Goal: Task Accomplishment & Management: Use online tool/utility

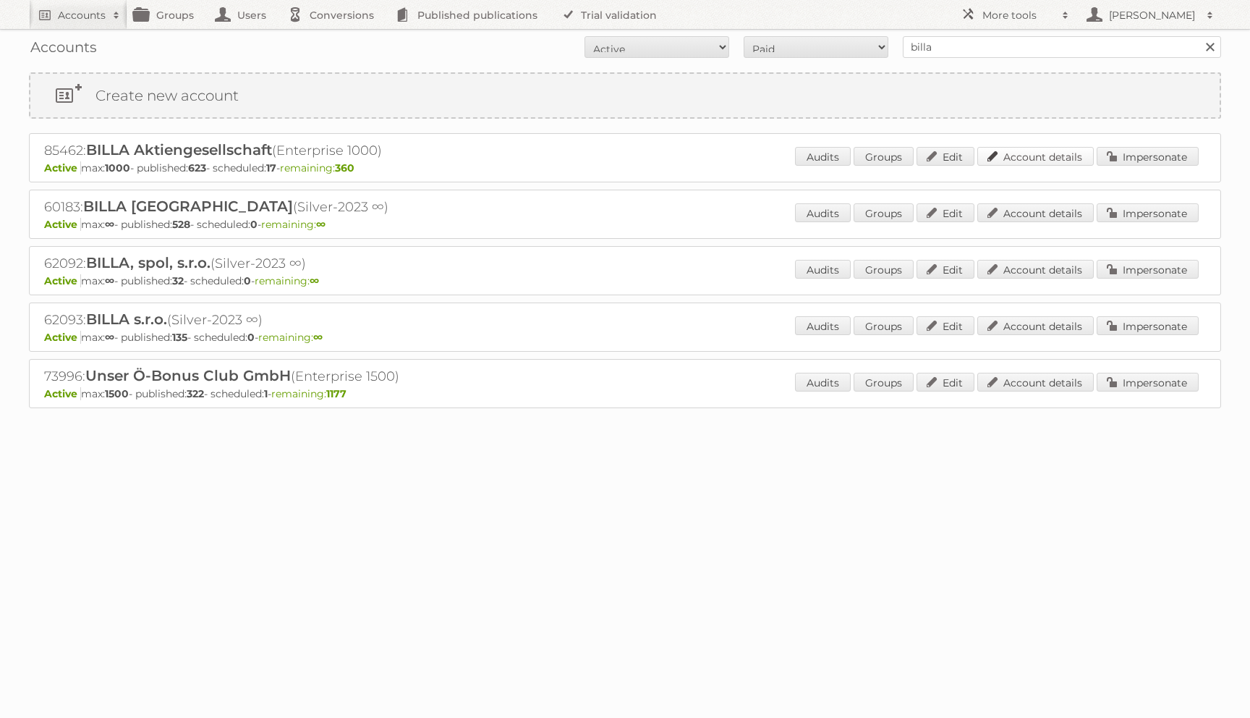
click at [1028, 156] on link "Account details" at bounding box center [1036, 156] width 117 height 19
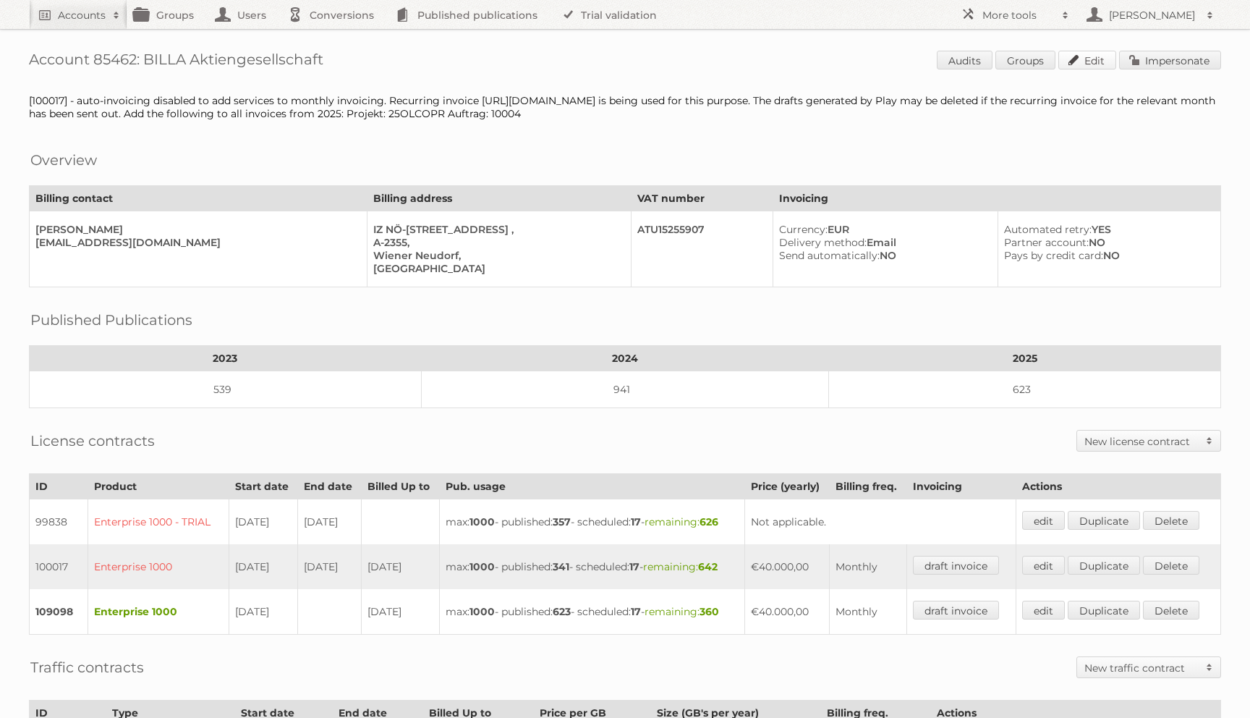
click at [1105, 61] on link "Edit" at bounding box center [1088, 60] width 58 height 19
click at [1139, 71] on span "Audits Groups Edit Impersonate" at bounding box center [1079, 62] width 284 height 22
click at [1139, 59] on link "Impersonate" at bounding box center [1170, 60] width 102 height 19
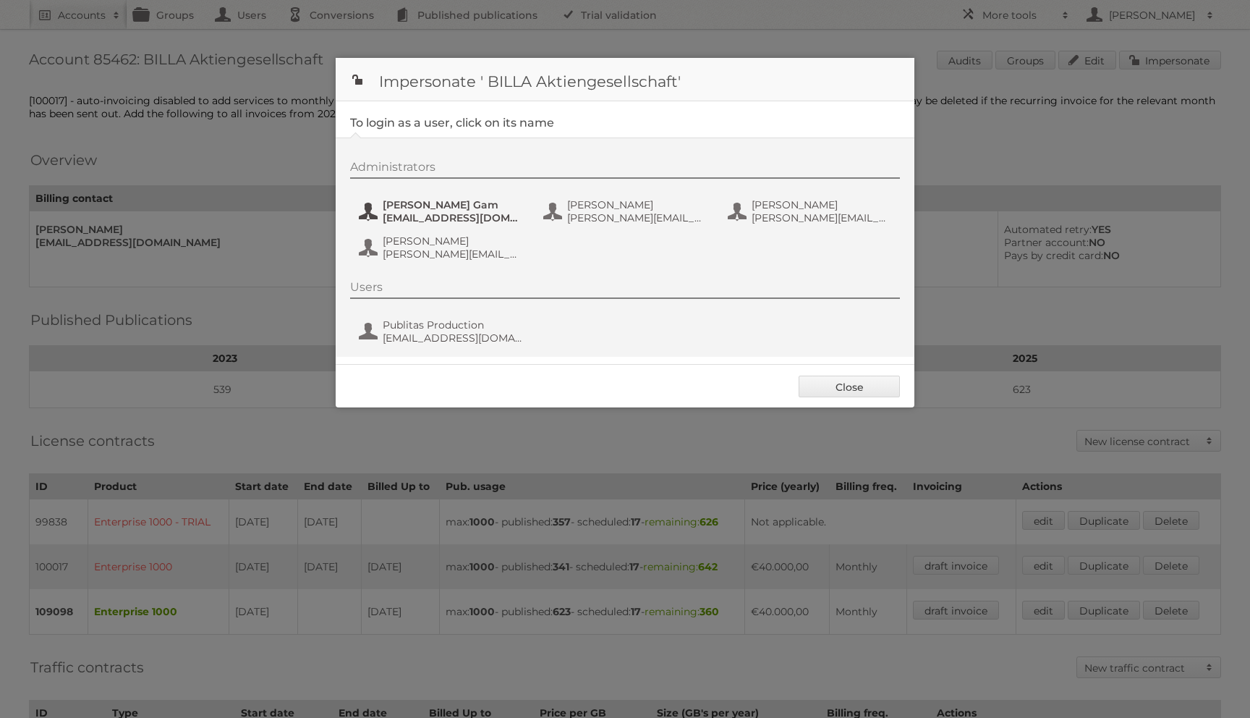
click at [418, 206] on span "Ines Gam" at bounding box center [453, 204] width 140 height 13
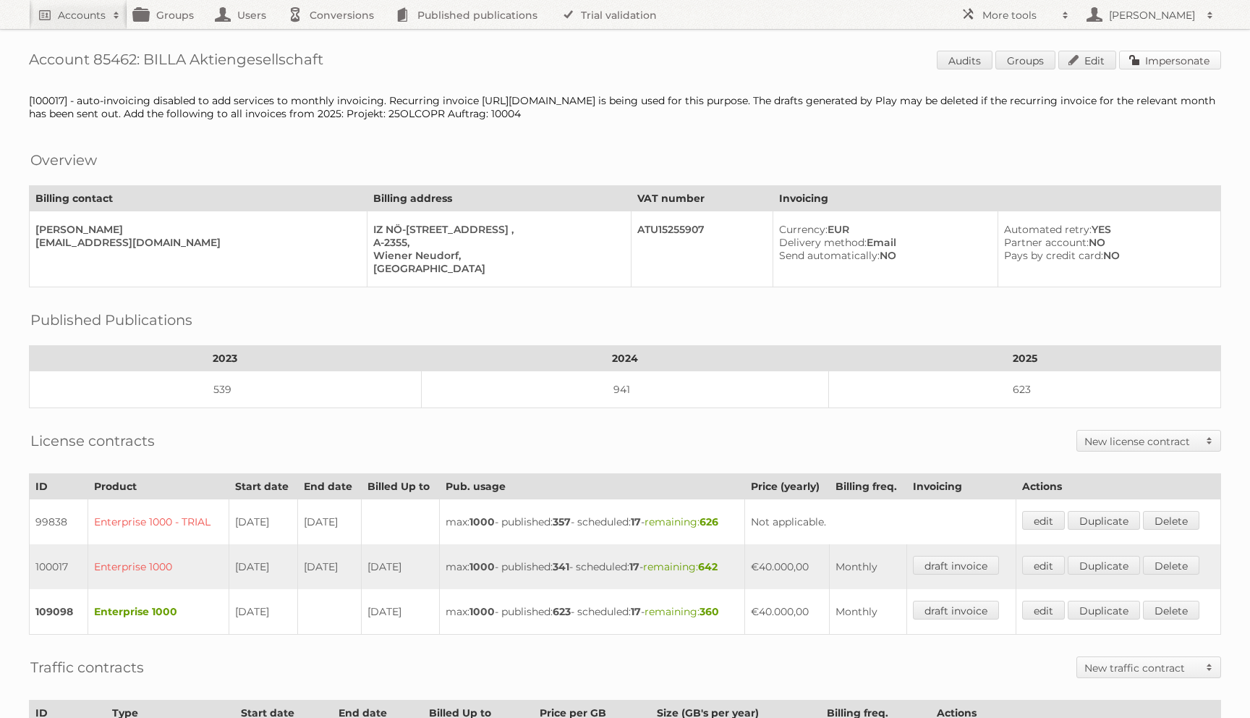
click at [1179, 63] on link "Impersonate" at bounding box center [1170, 60] width 102 height 19
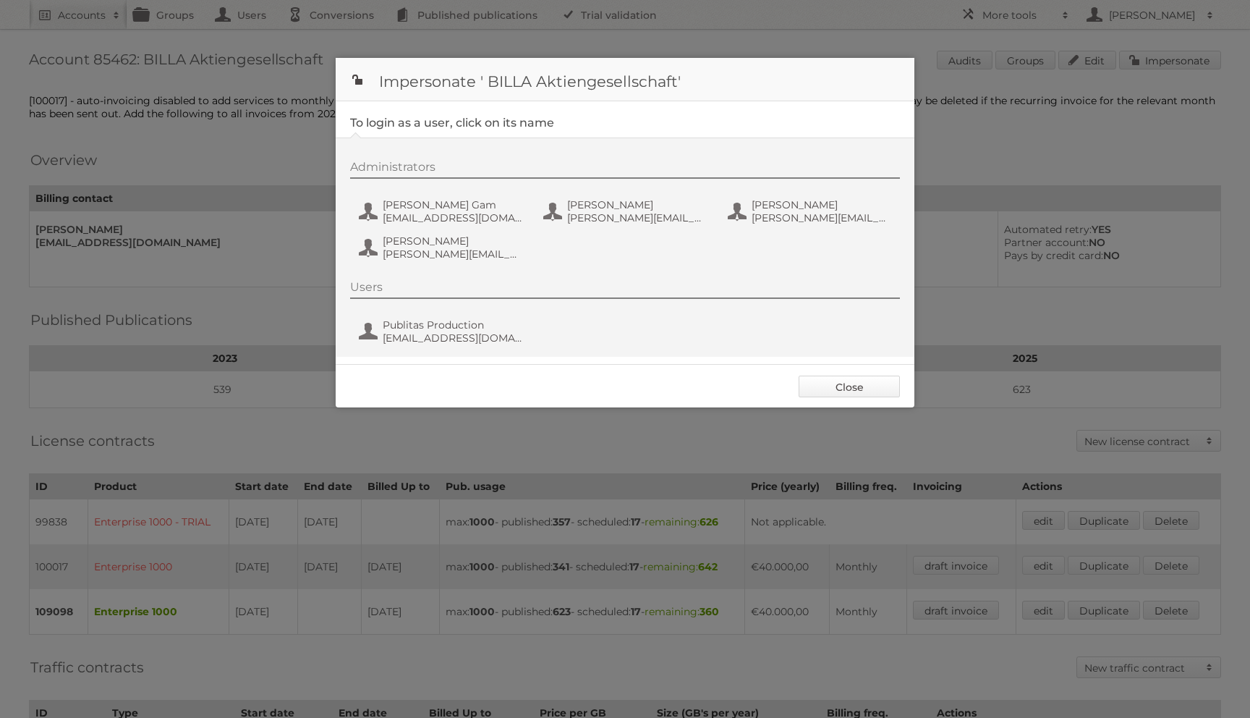
click at [832, 377] on link "Close" at bounding box center [849, 387] width 101 height 22
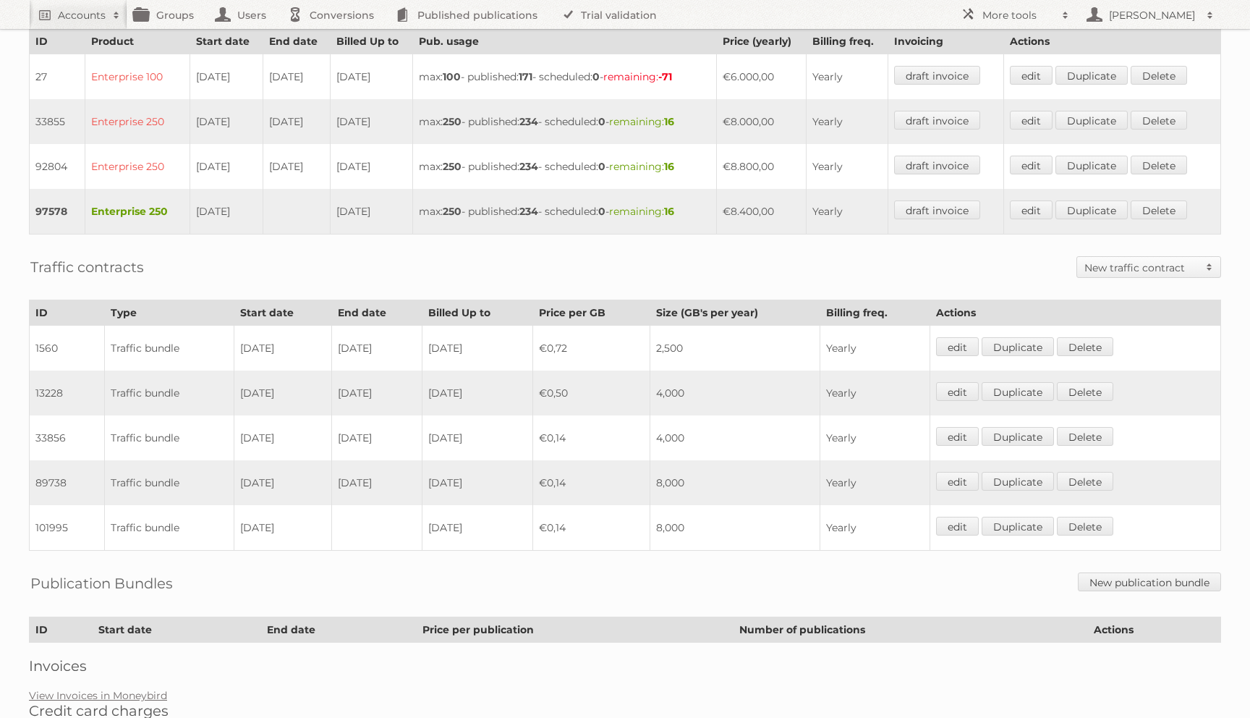
scroll to position [491, 0]
